Goal: Information Seeking & Learning: Learn about a topic

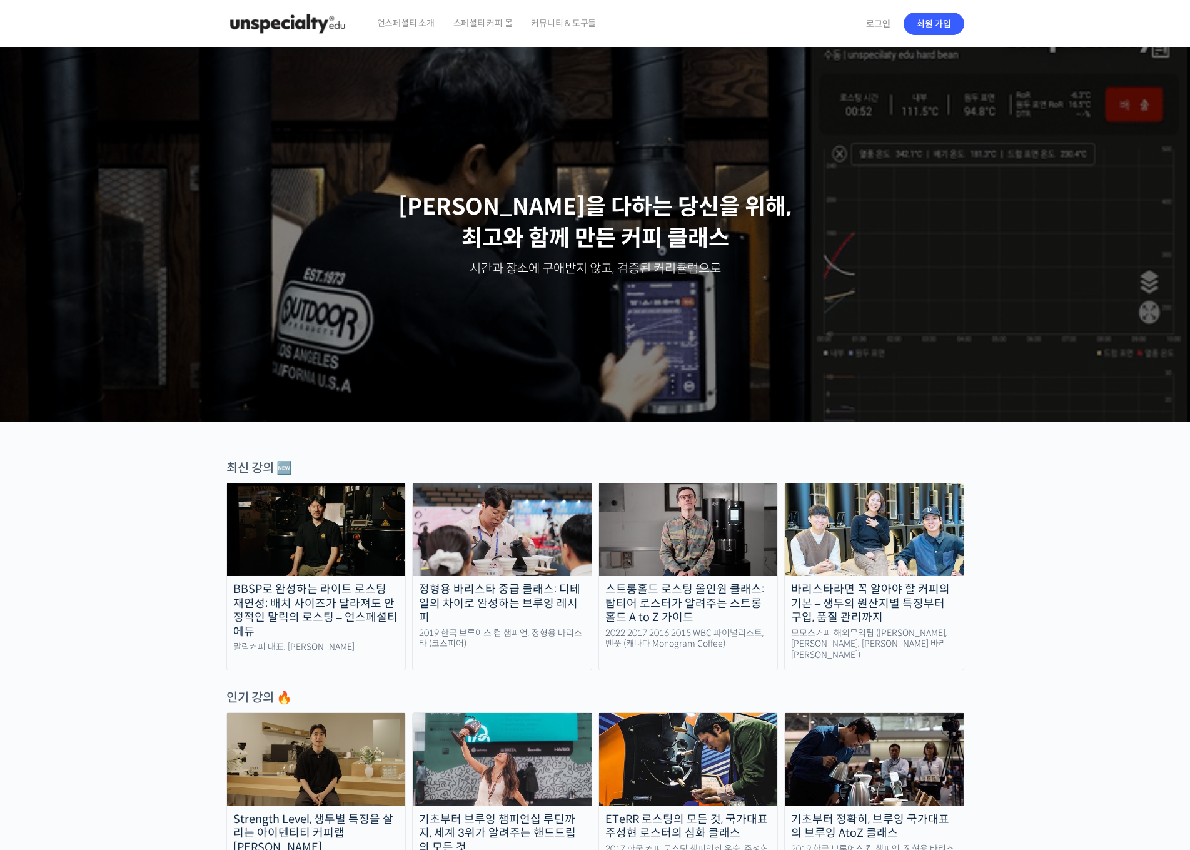
click at [700, 565] on img at bounding box center [688, 530] width 179 height 93
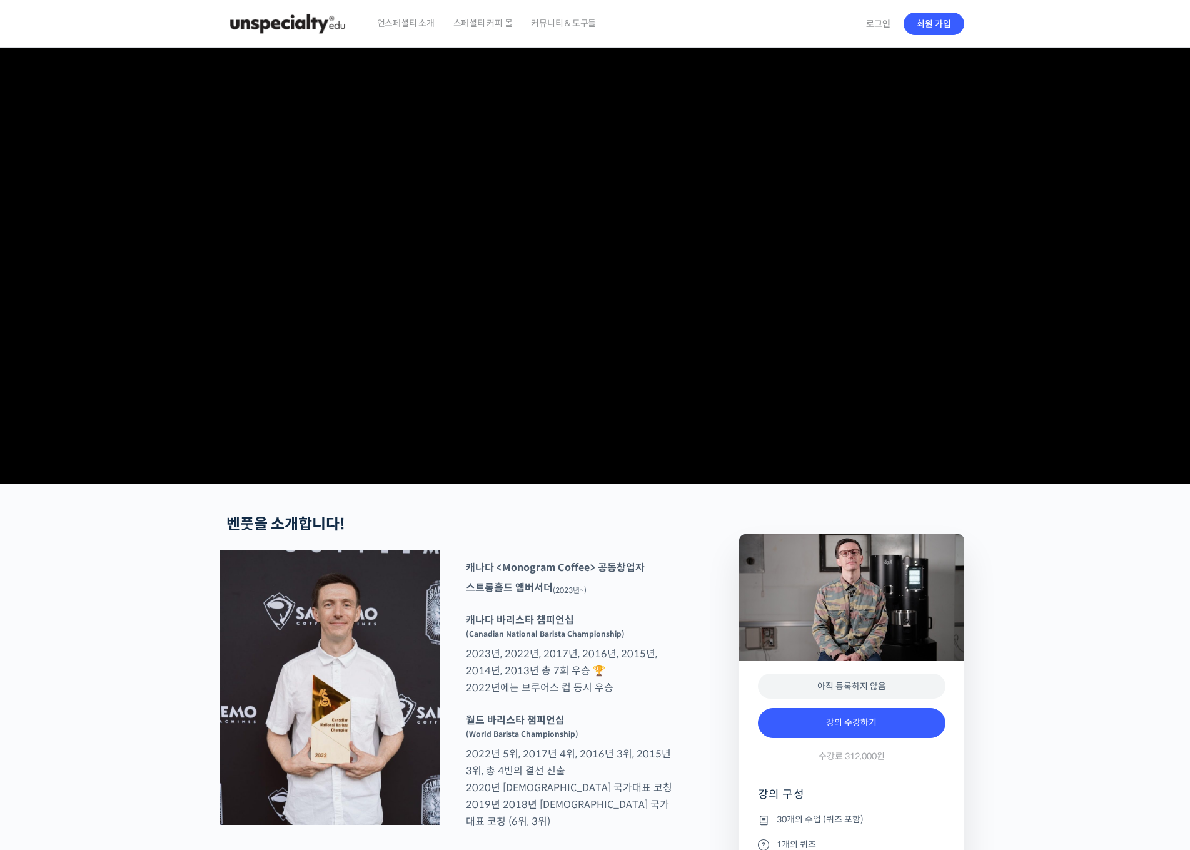
click at [869, 27] on link "로그인" at bounding box center [878, 23] width 39 height 29
type input "wogud0221@naver.com"
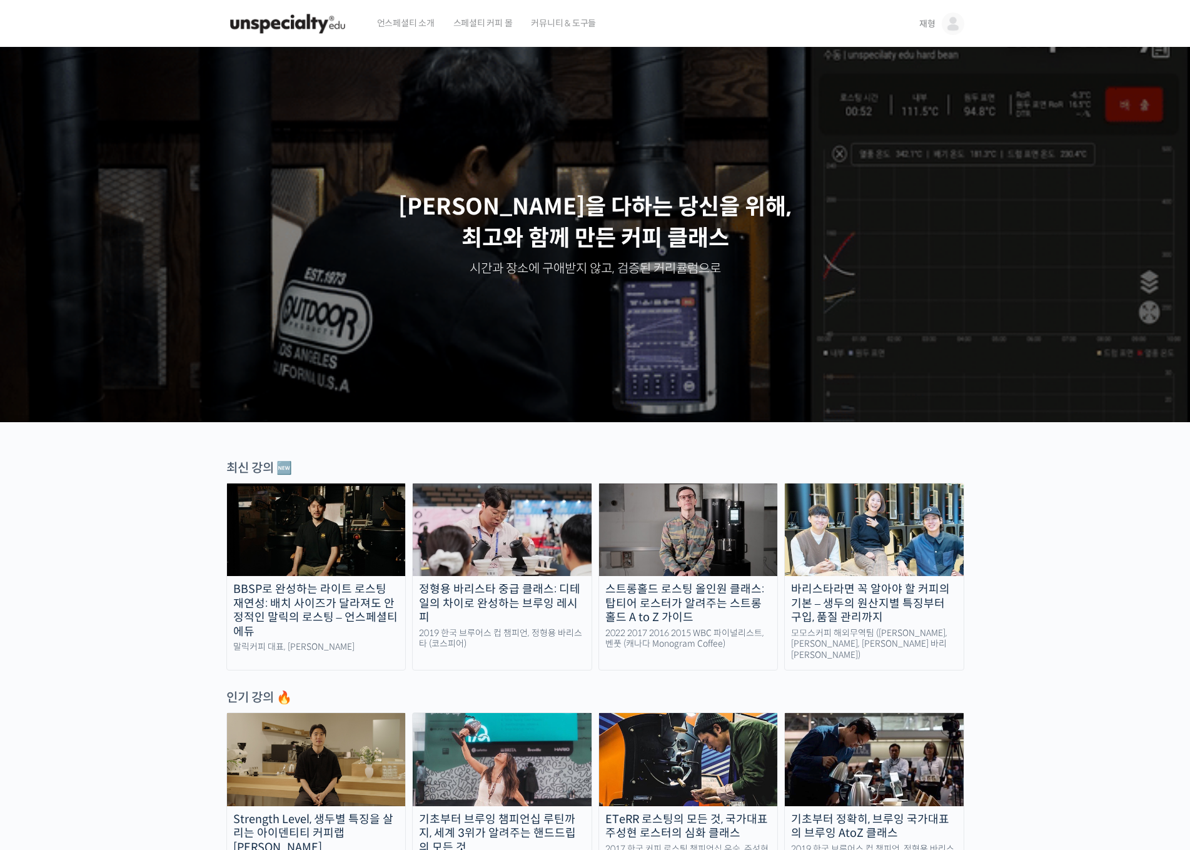
click at [959, 19] on img at bounding box center [953, 24] width 23 height 23
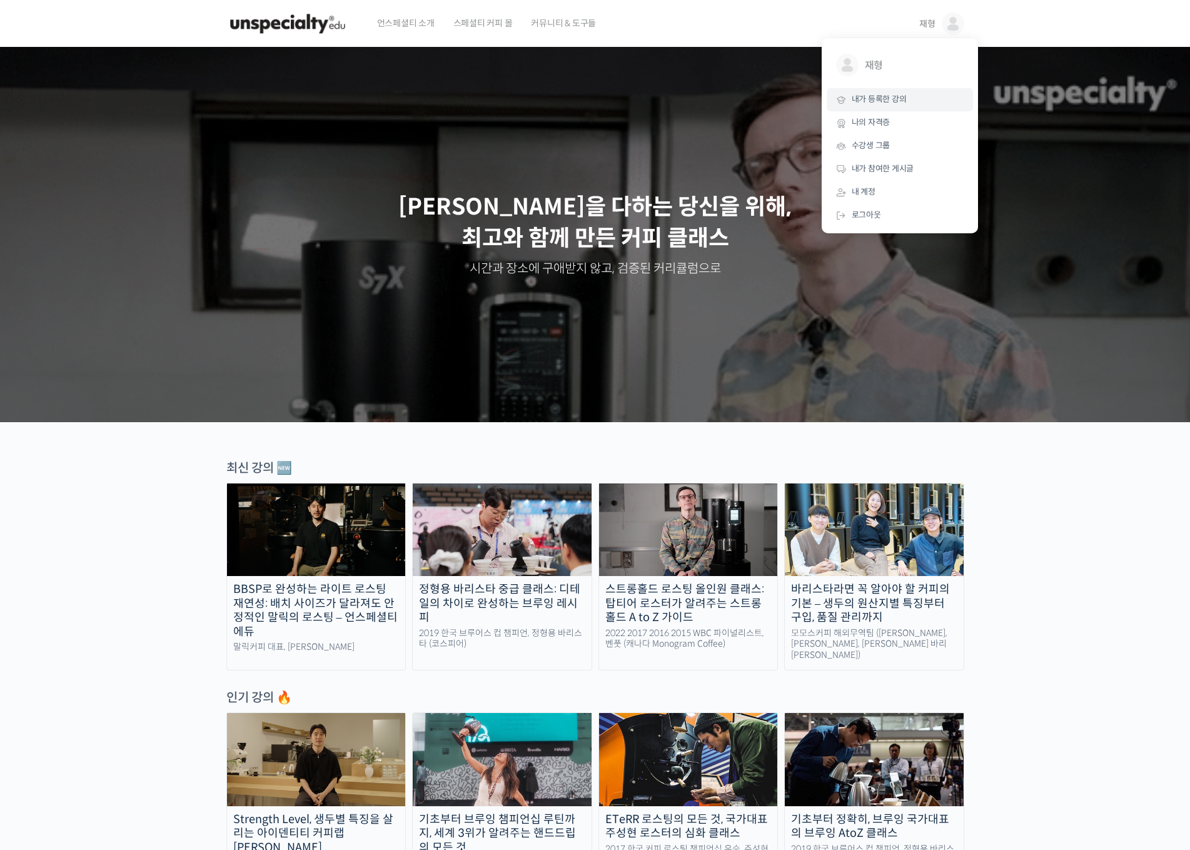
click at [904, 97] on span "내가 등록한 강의" at bounding box center [879, 99] width 55 height 11
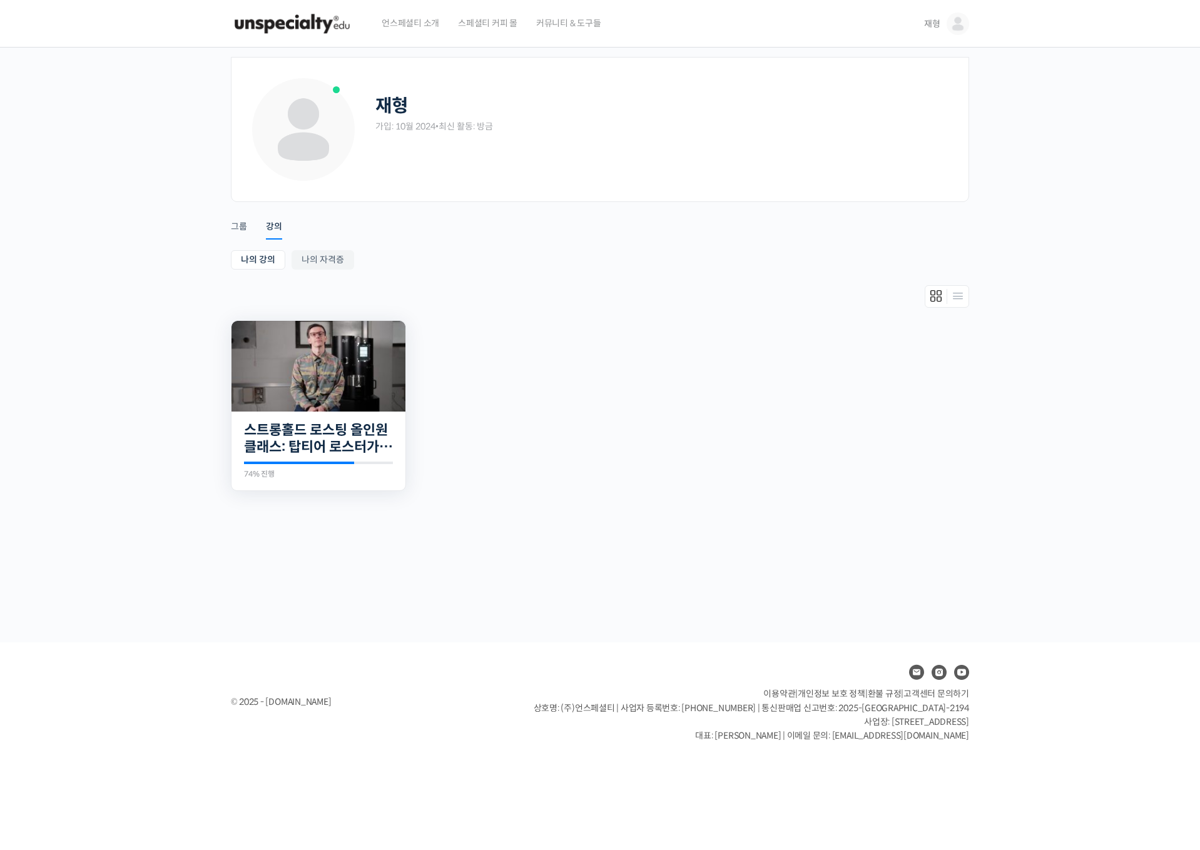
click at [272, 375] on img at bounding box center [318, 366] width 174 height 91
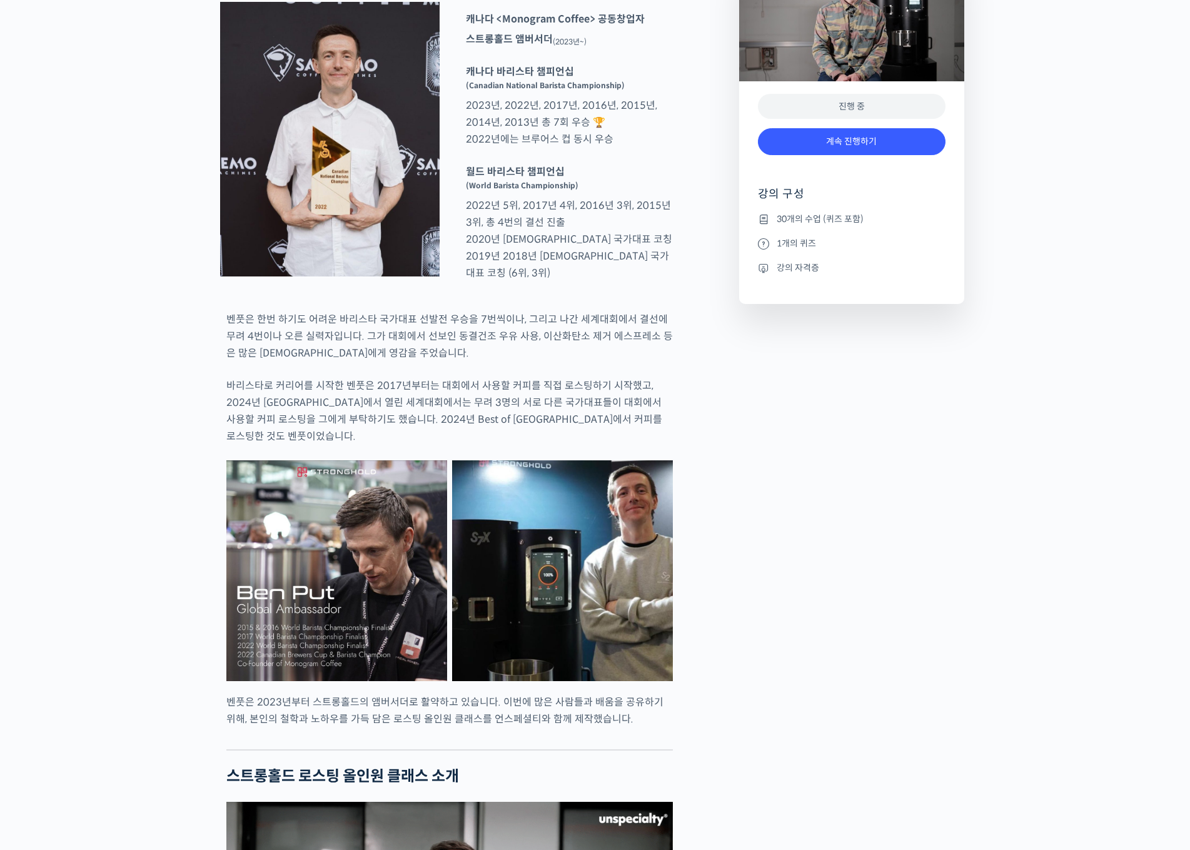
scroll to position [626, 0]
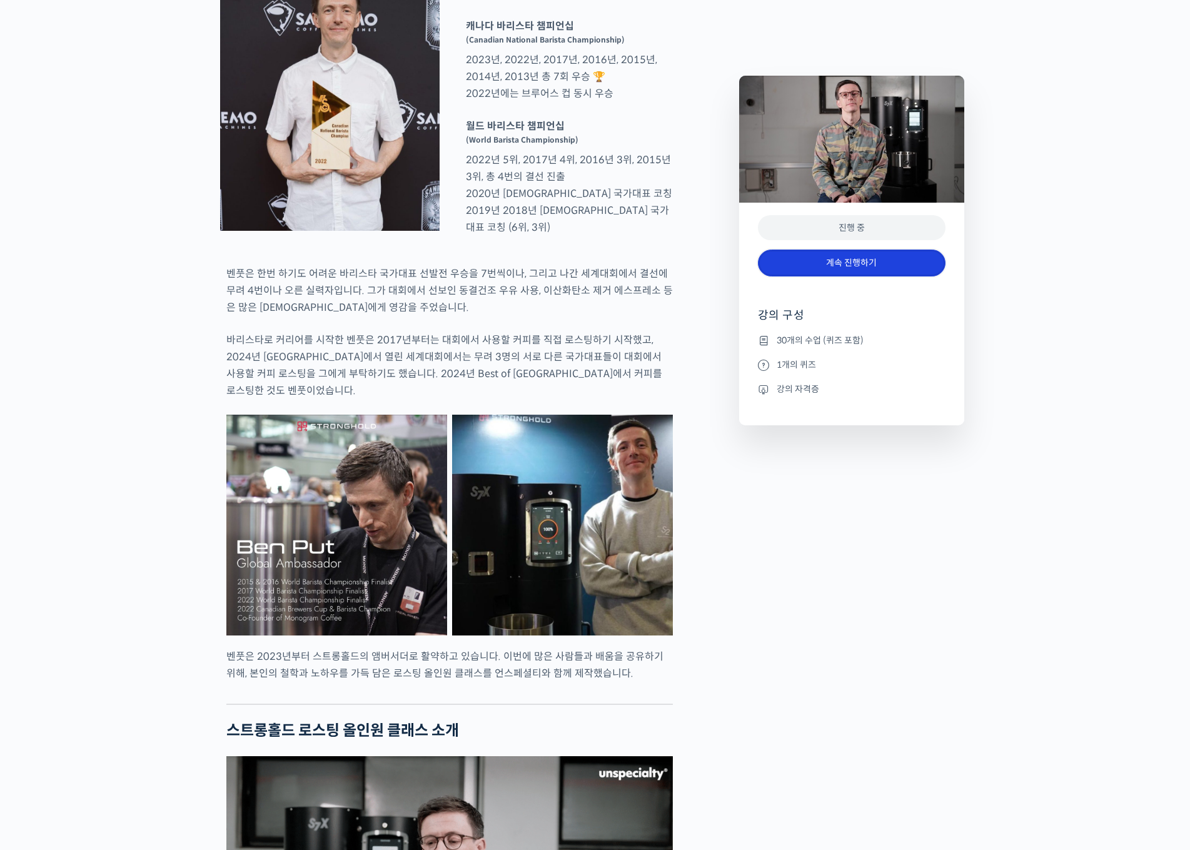
click at [867, 256] on link "계속 진행하기" at bounding box center [852, 263] width 188 height 27
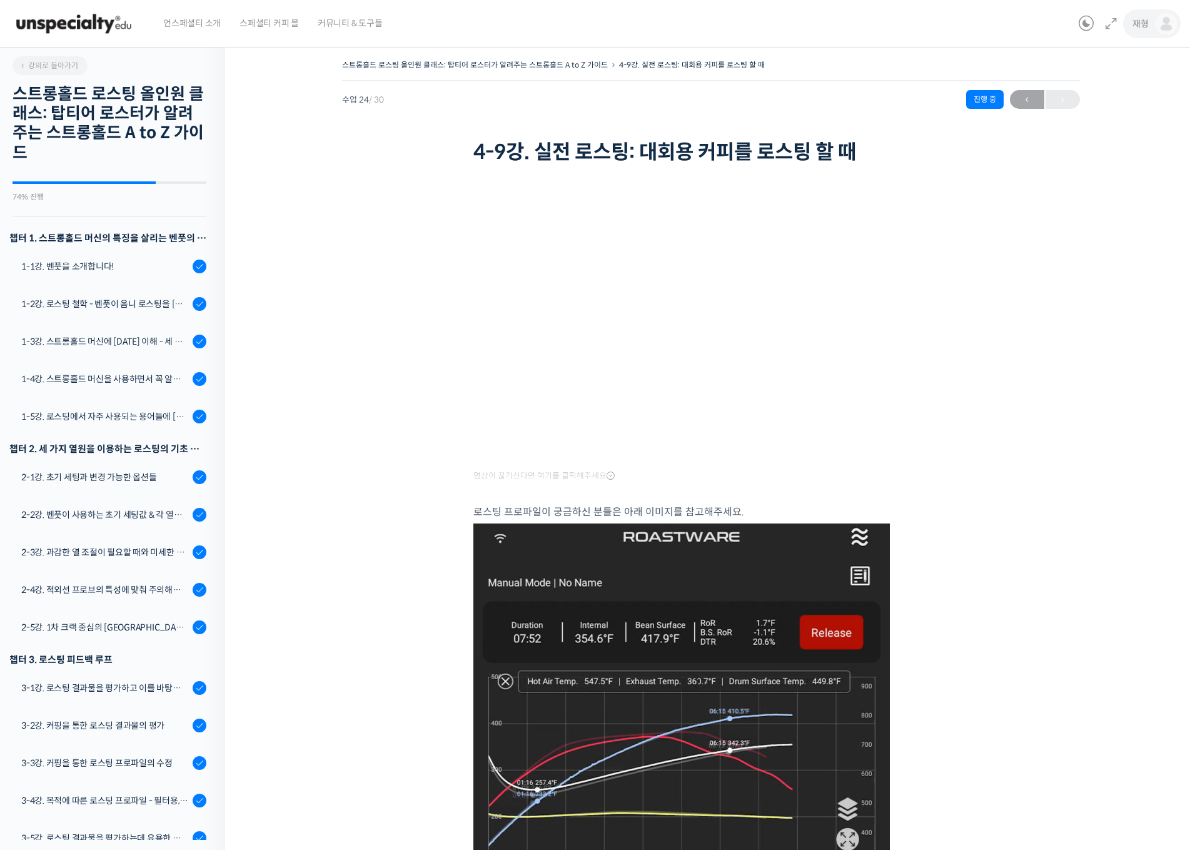
click at [1146, 21] on span "재형" at bounding box center [1141, 23] width 16 height 11
click at [1126, 96] on link "내가 등록한 강의" at bounding box center [1113, 99] width 146 height 23
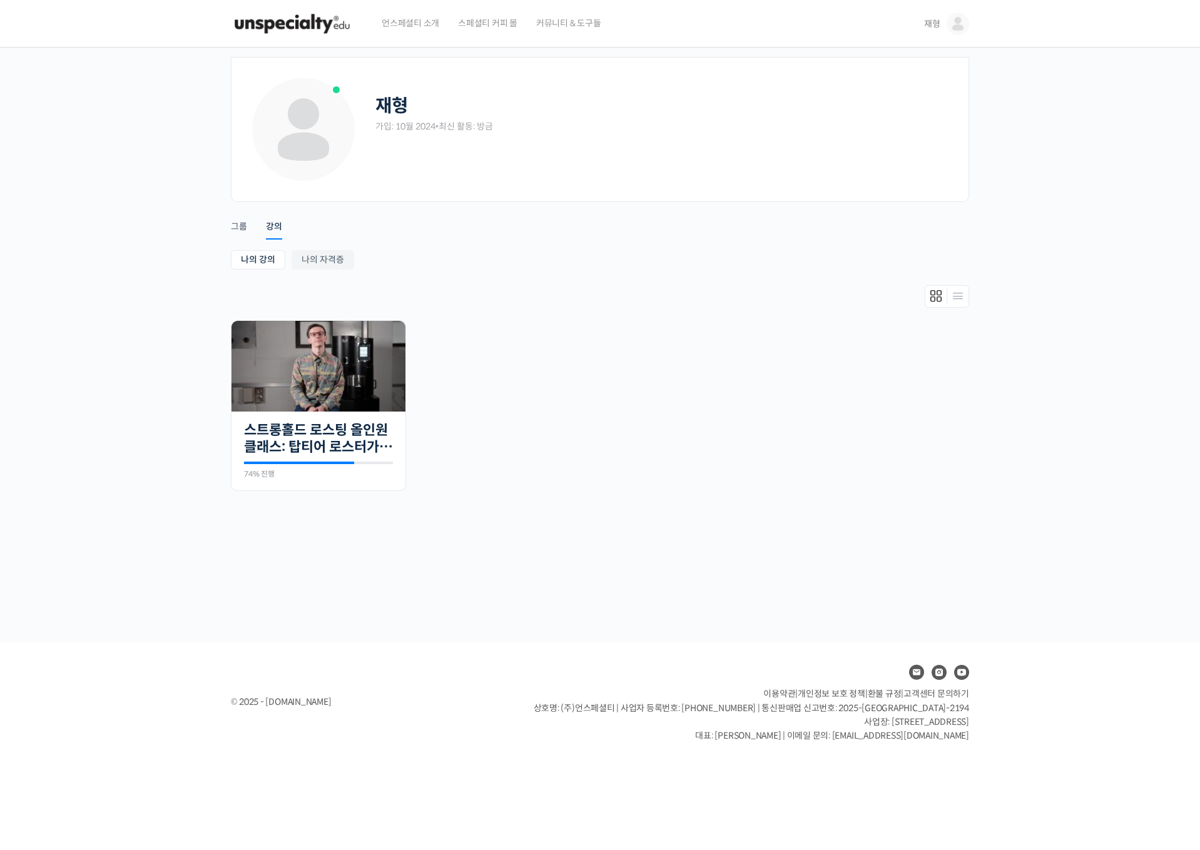
click at [963, 19] on img at bounding box center [958, 24] width 23 height 23
click at [942, 66] on span "재형" at bounding box center [916, 66] width 93 height 24
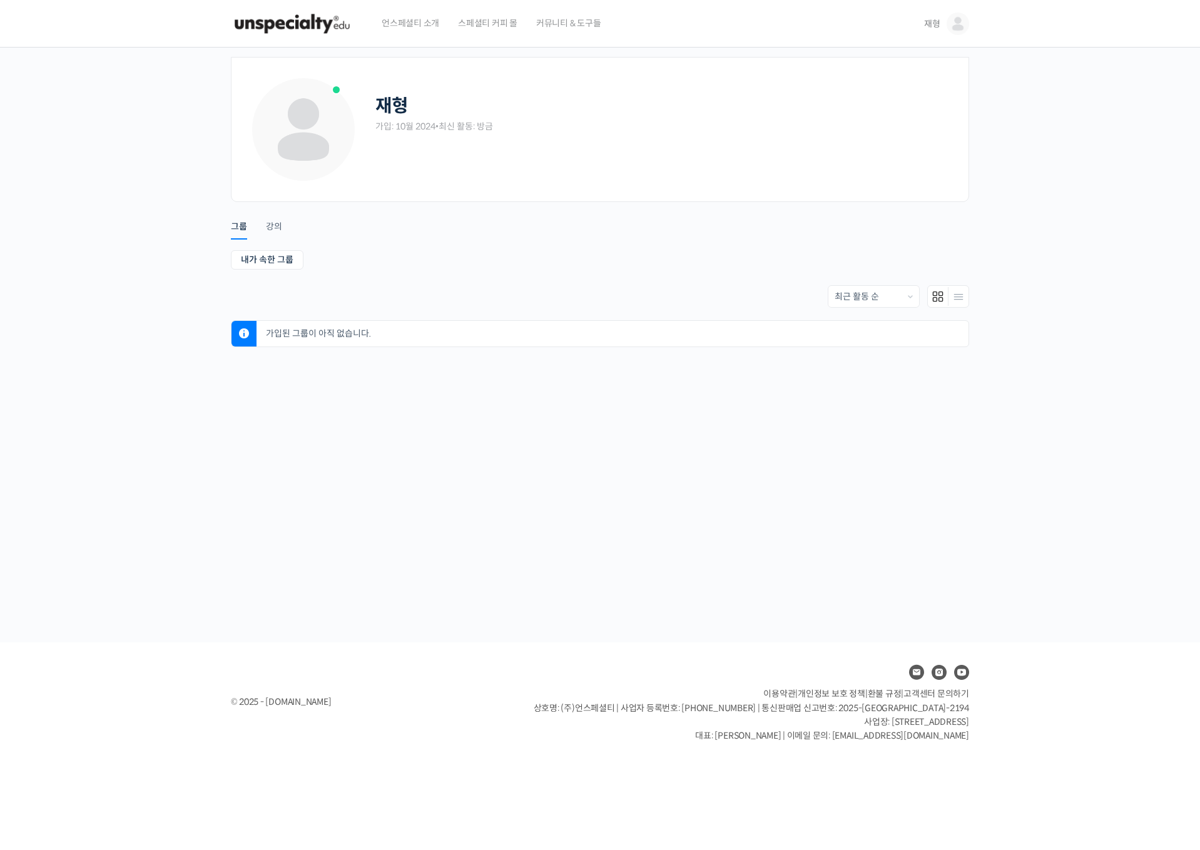
click at [414, 137] on div "재형 가입: 10월 2024 • 최신 활동: 방금" at bounding box center [662, 107] width 574 height 63
click at [290, 220] on li "강의" at bounding box center [283, 220] width 35 height 31
click at [277, 227] on div "강의" at bounding box center [274, 230] width 16 height 19
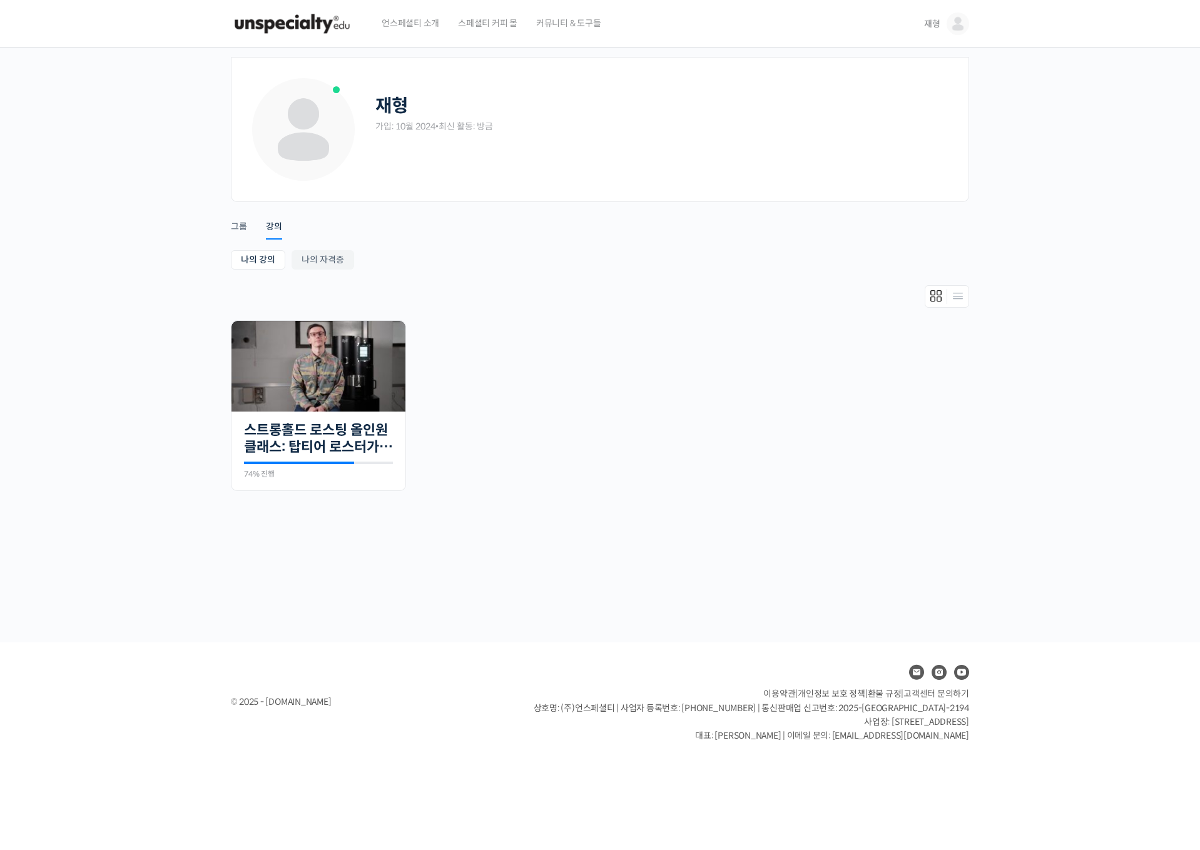
click at [417, 370] on ul "진행 중 30개의 수업 스트롱홀드 로스팅 올인원 클래스: 탑티어 로스터가 알려주는 스트롱홀드 A to Z 가이드 74% 진행 최근 활동: 20…" at bounding box center [600, 411] width 751 height 183
click at [365, 370] on img at bounding box center [318, 366] width 174 height 91
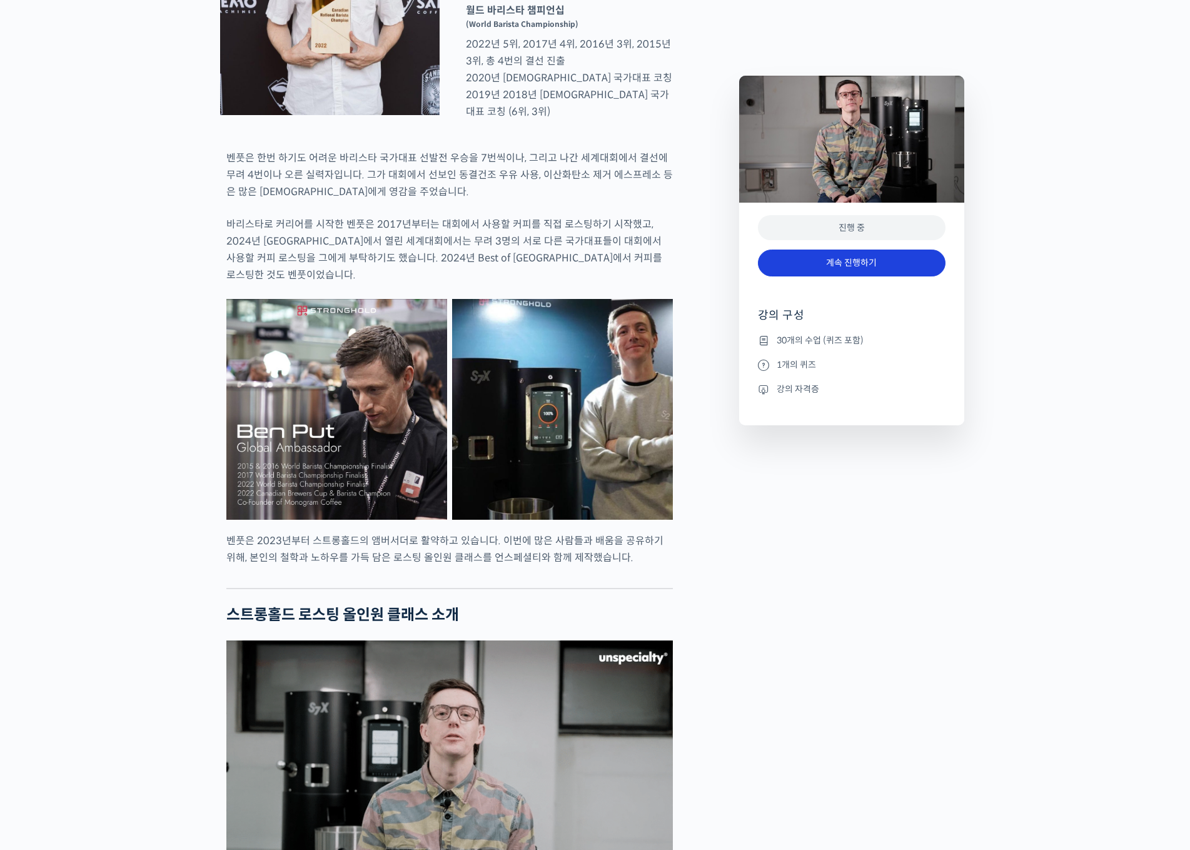
scroll to position [751, 0]
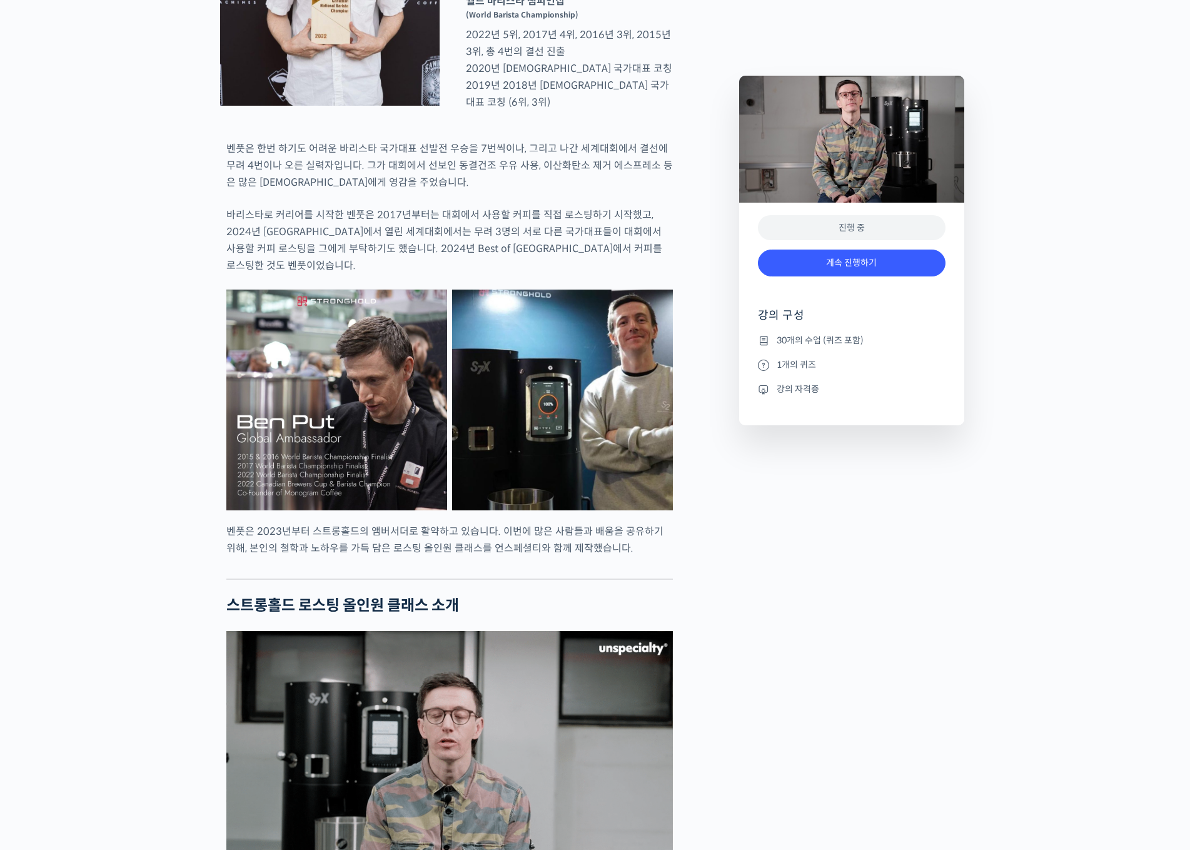
click at [875, 221] on div "진행 중" at bounding box center [852, 228] width 188 height 26
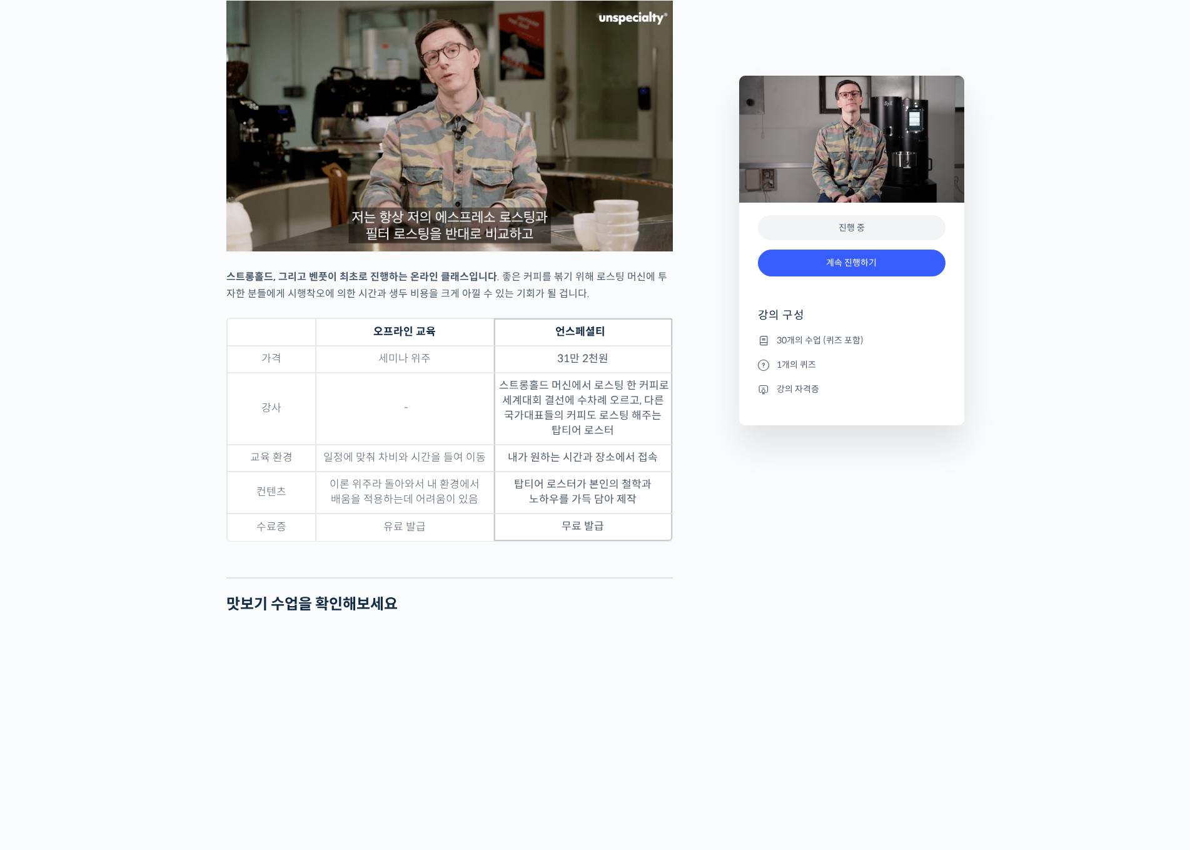
scroll to position [3566, 0]
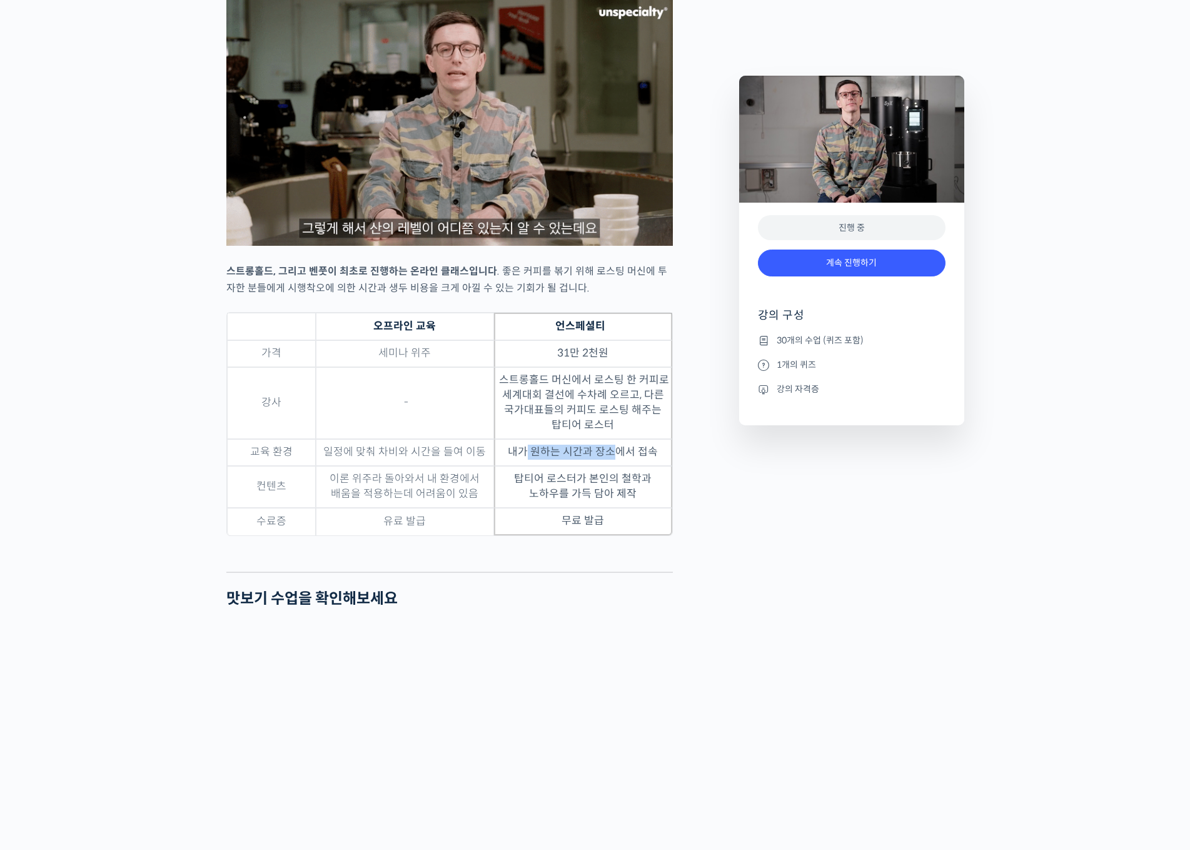
drag, startPoint x: 527, startPoint y: 476, endPoint x: 625, endPoint y: 482, distance: 98.4
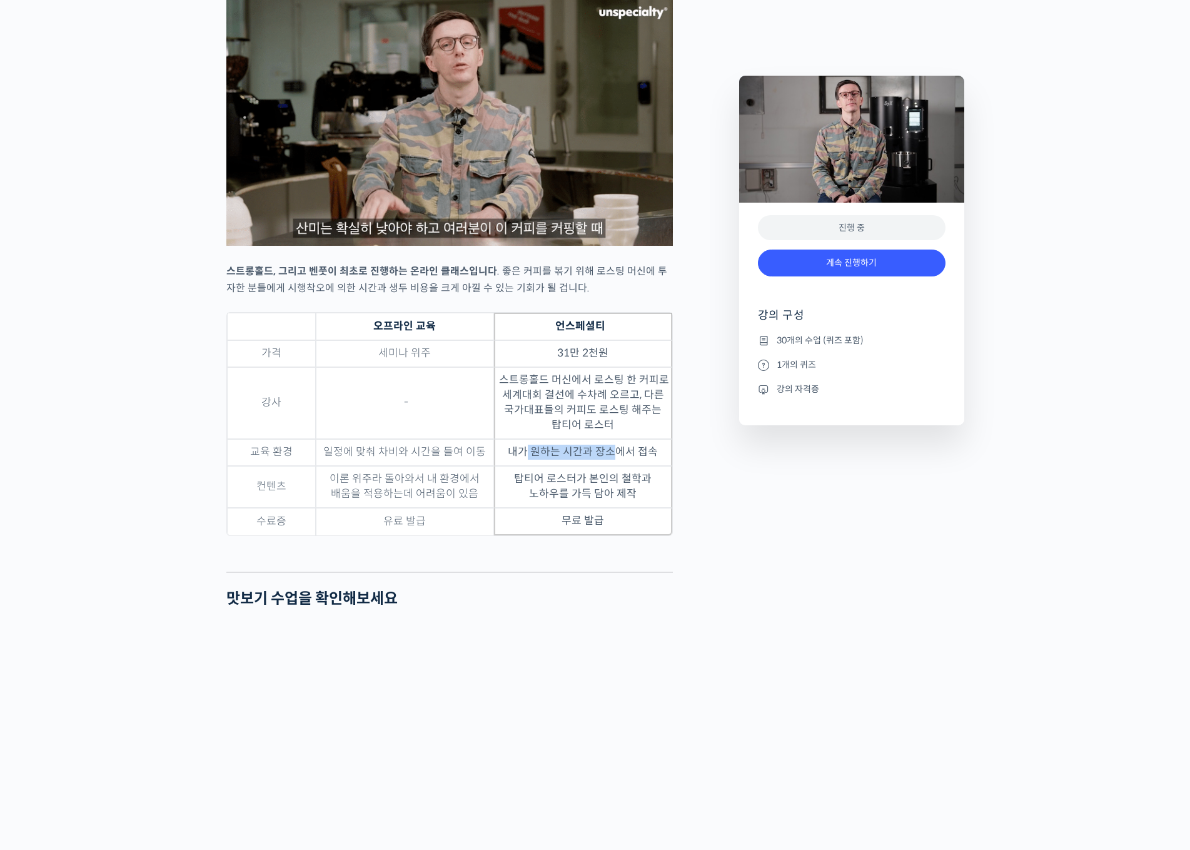
click at [624, 466] on td "내가 원하는 시간과 장소에서 접속" at bounding box center [583, 452] width 178 height 27
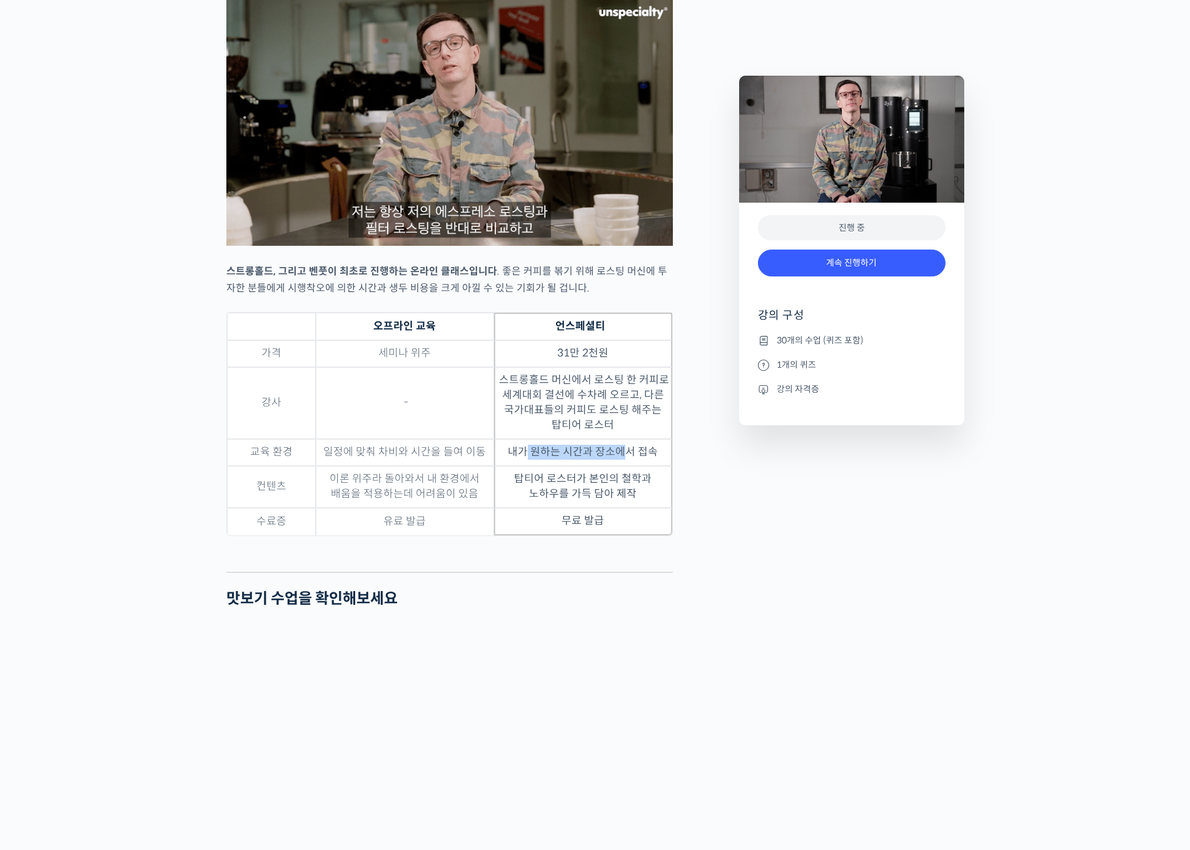
click at [625, 466] on td "내가 원하는 시간과 장소에서 접속" at bounding box center [583, 452] width 178 height 27
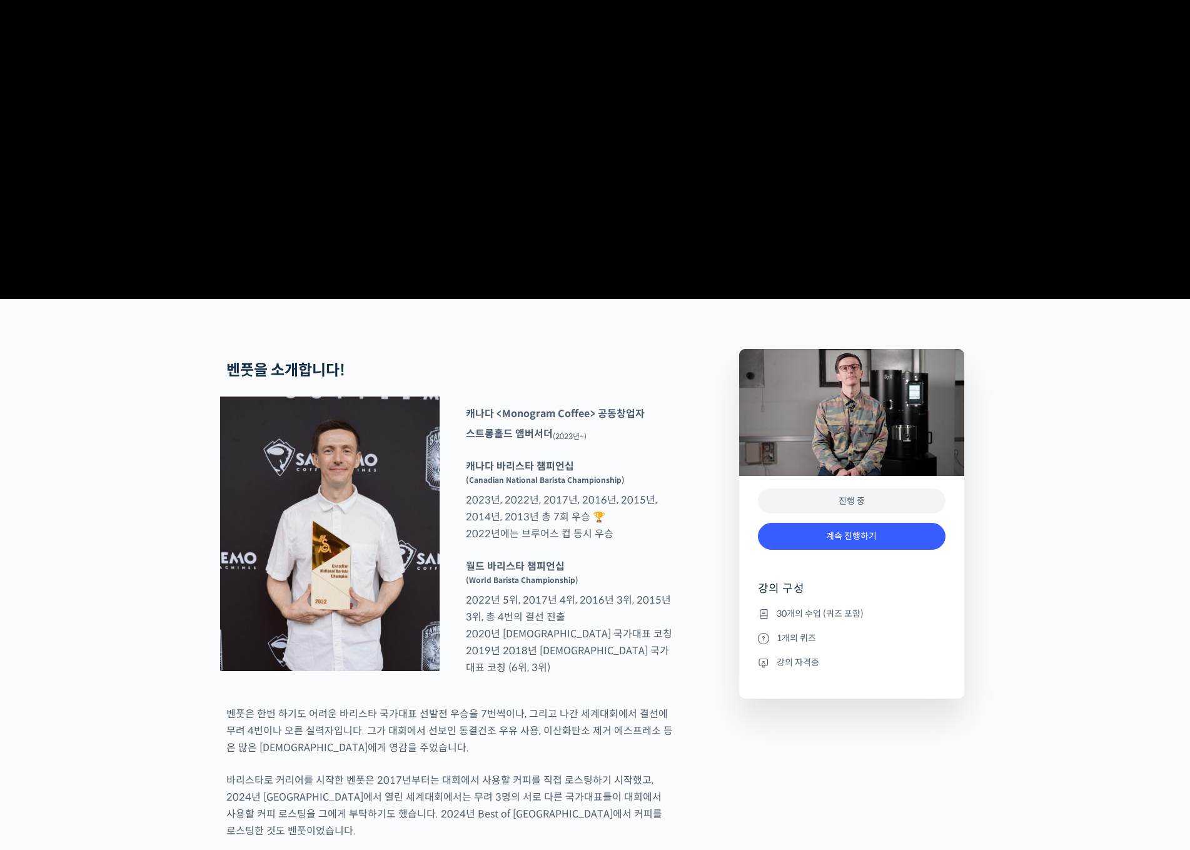
scroll to position [0, 0]
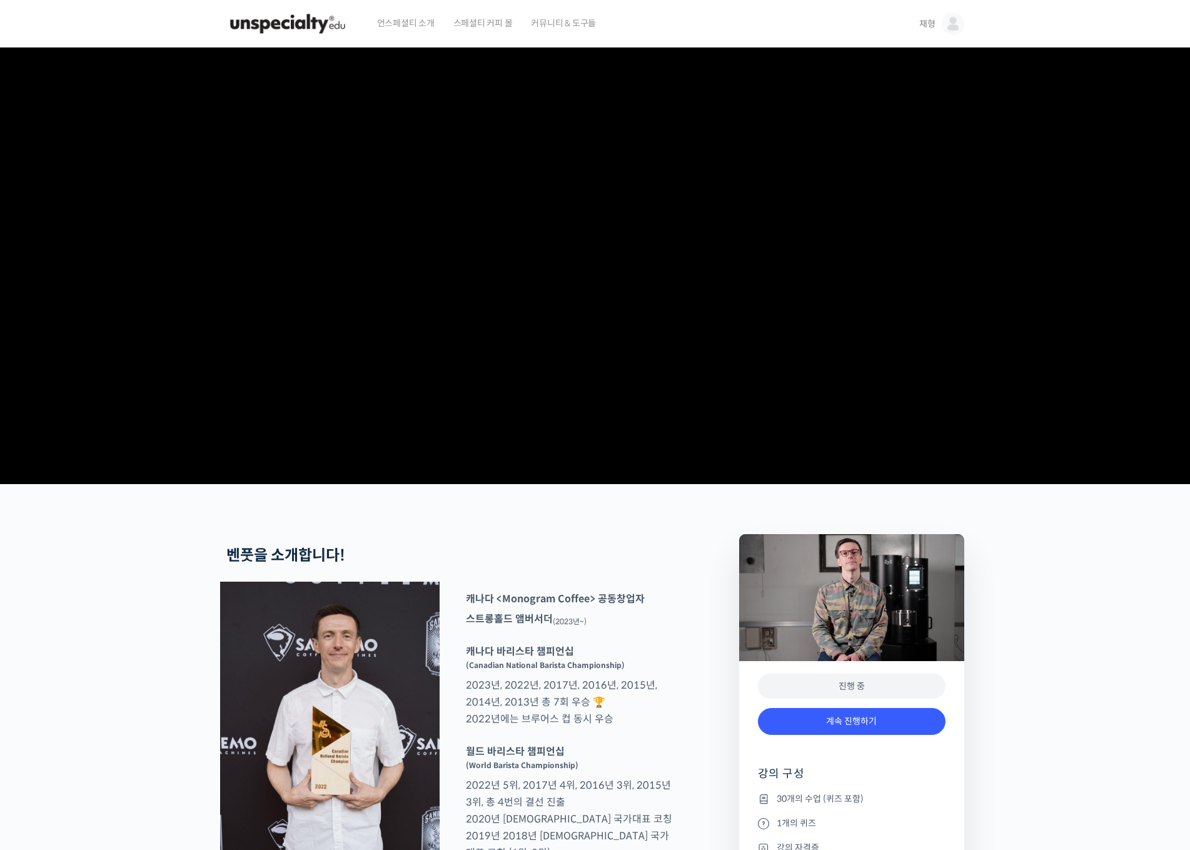
click at [945, 19] on img at bounding box center [953, 24] width 23 height 23
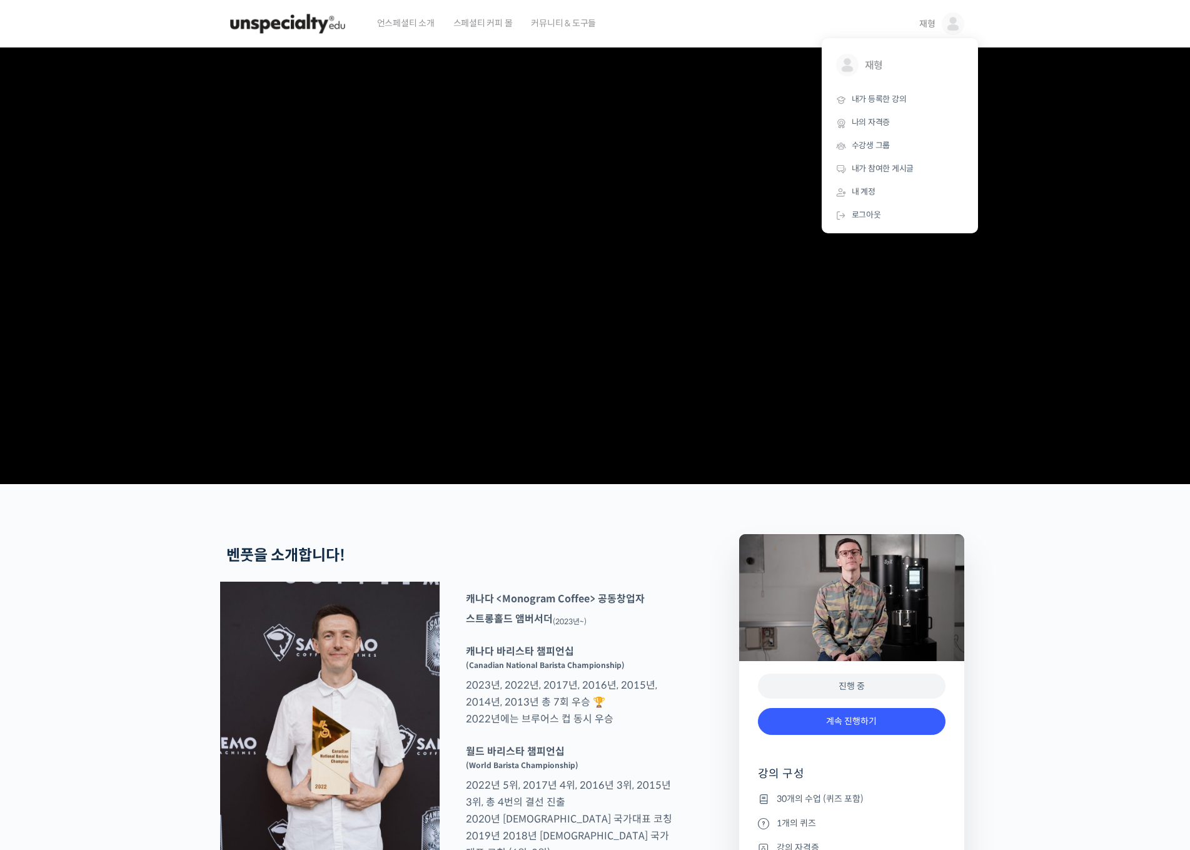
click at [552, 24] on span "커뮤니티 & 도구들" at bounding box center [563, 23] width 65 height 48
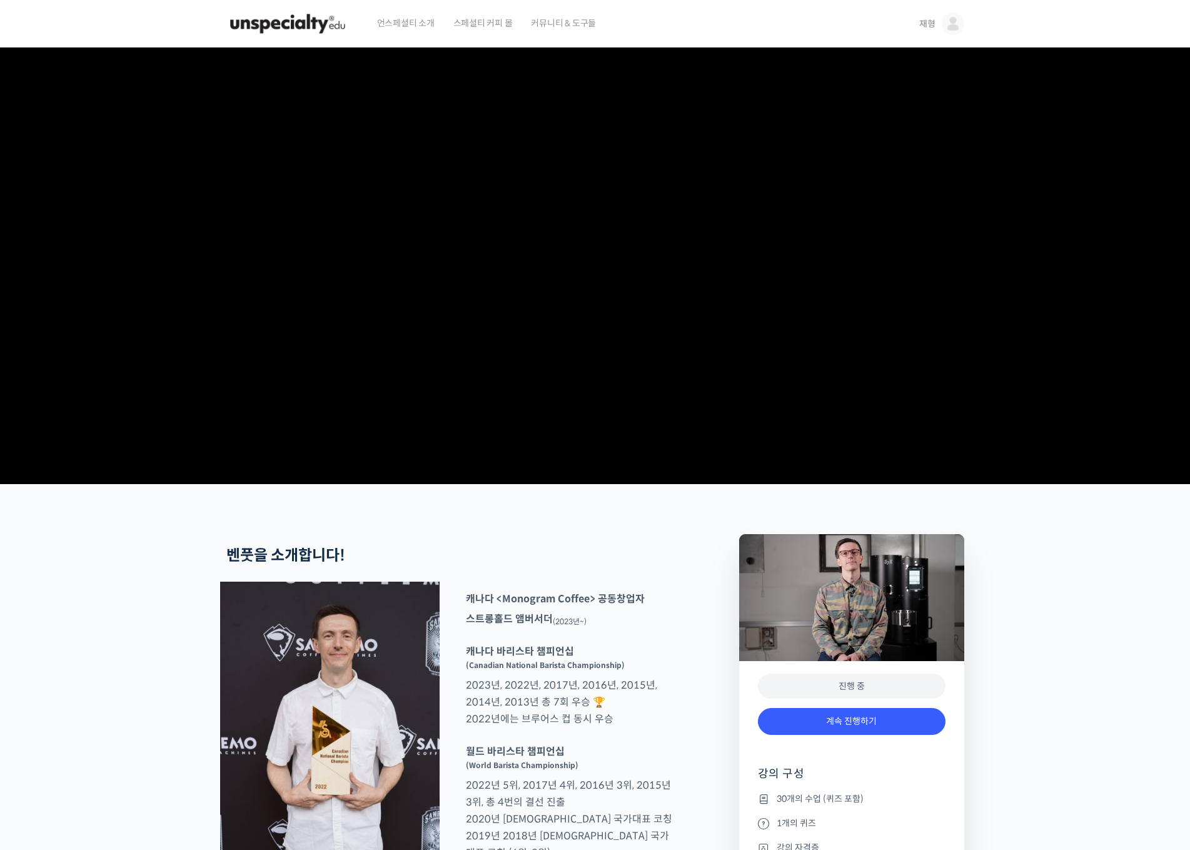
click at [490, 24] on span "스페셜티 커피 몰" at bounding box center [483, 23] width 59 height 48
